Goal: Transaction & Acquisition: Purchase product/service

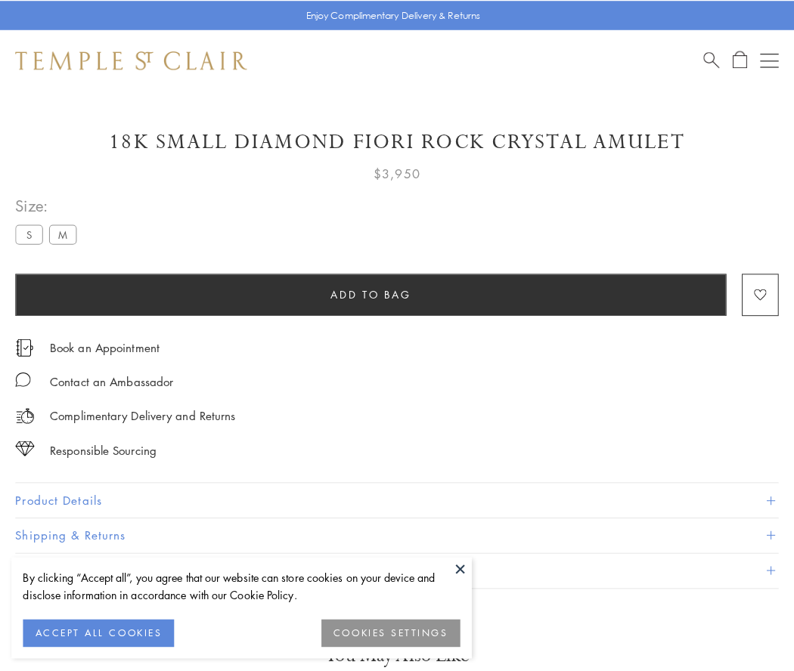
scroll to position [89, 0]
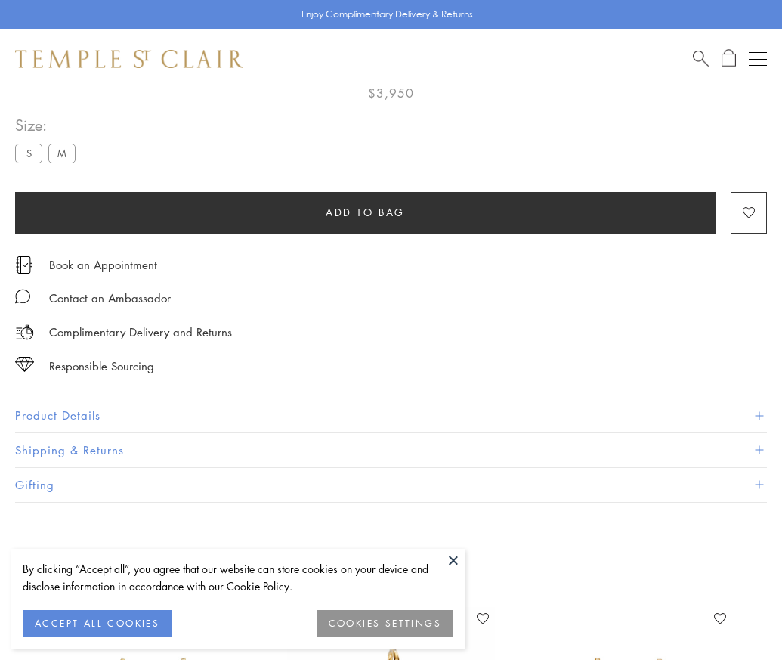
click at [365, 212] on span "Add to bag" at bounding box center [365, 212] width 79 height 17
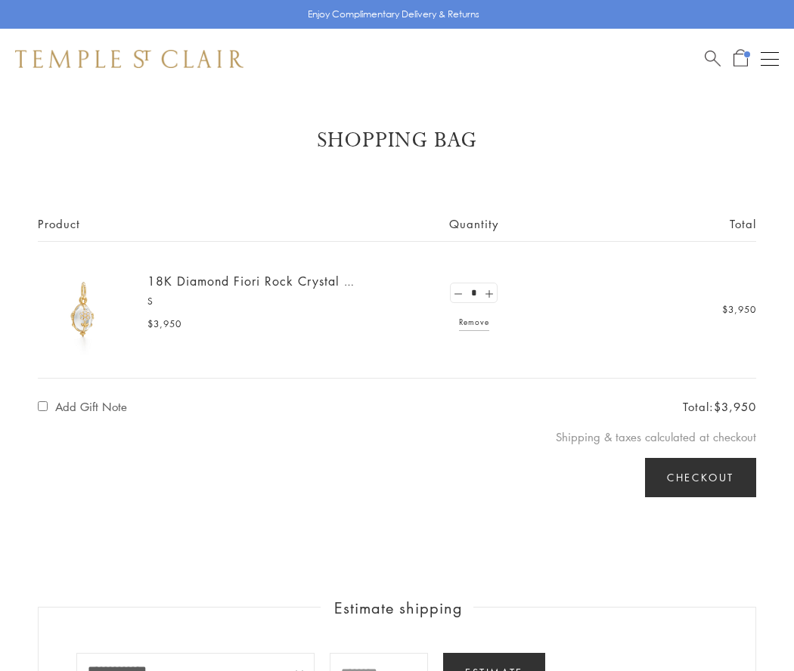
select select "**********"
